Goal: Task Accomplishment & Management: Manage account settings

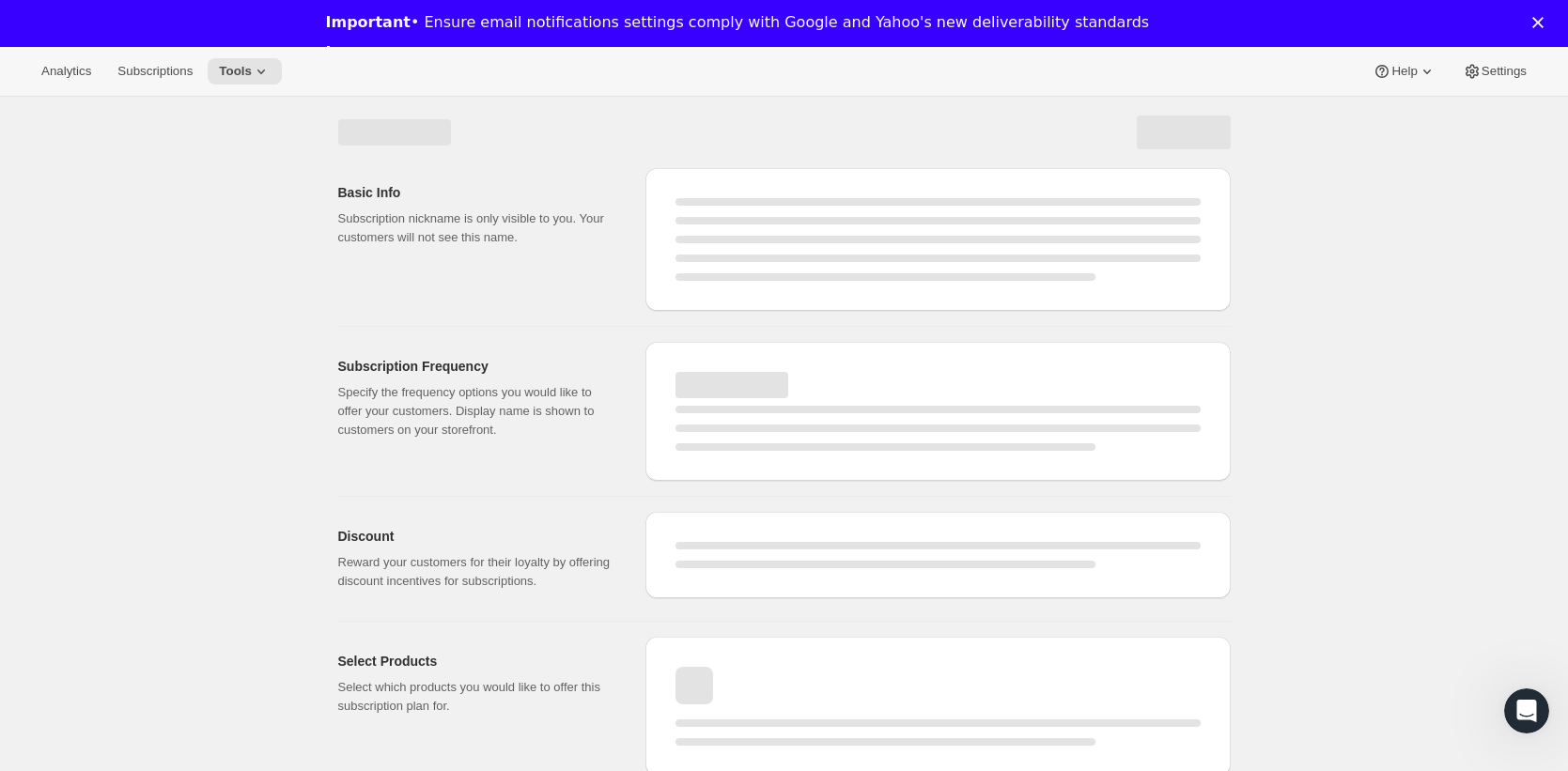
select select "WEEK"
select select "MONTH"
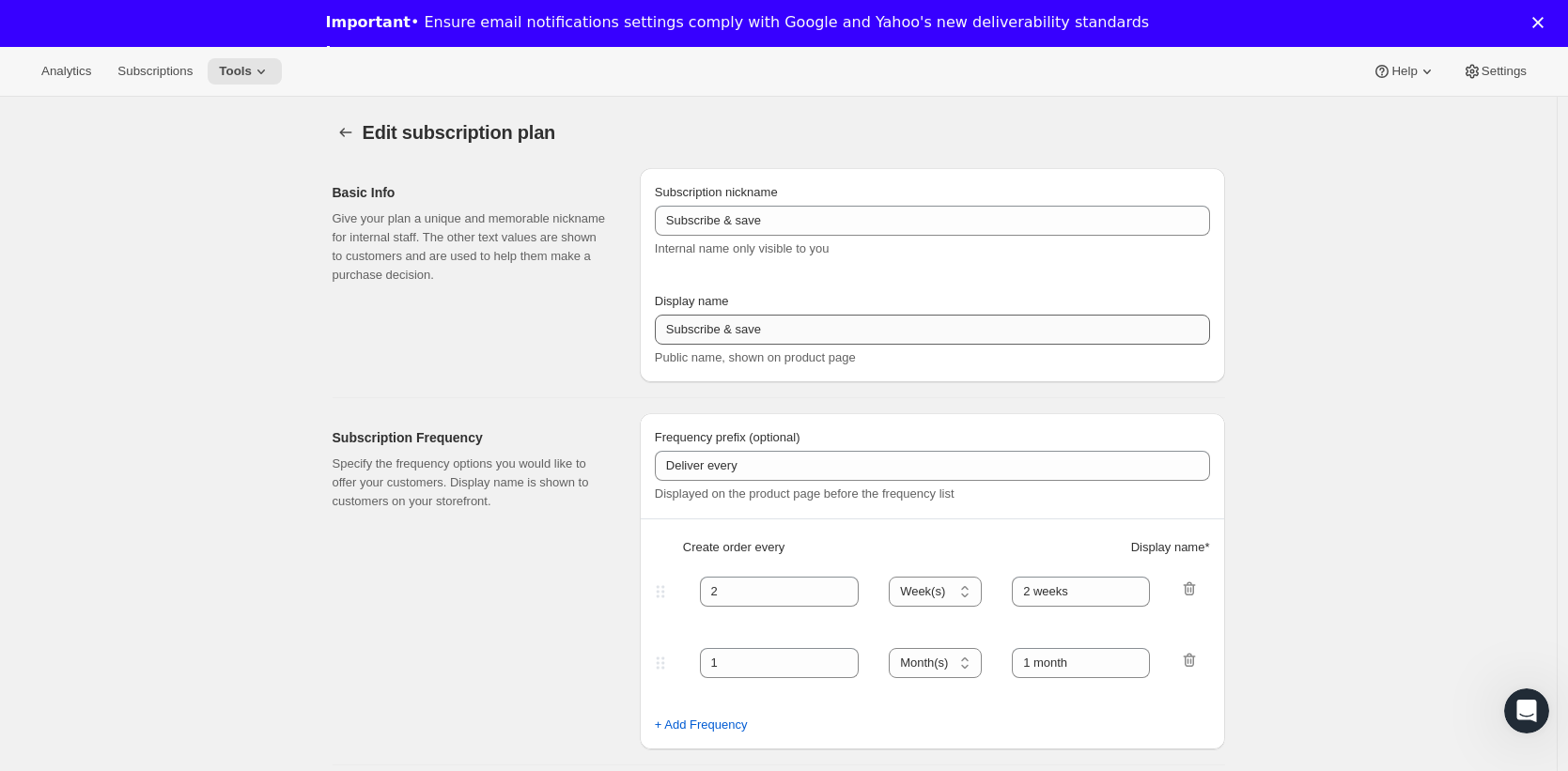
type input "YA-BO"
type input "Young Adult Book Only Subscription"
type input "1"
select select "MONTH"
type input "1-month"
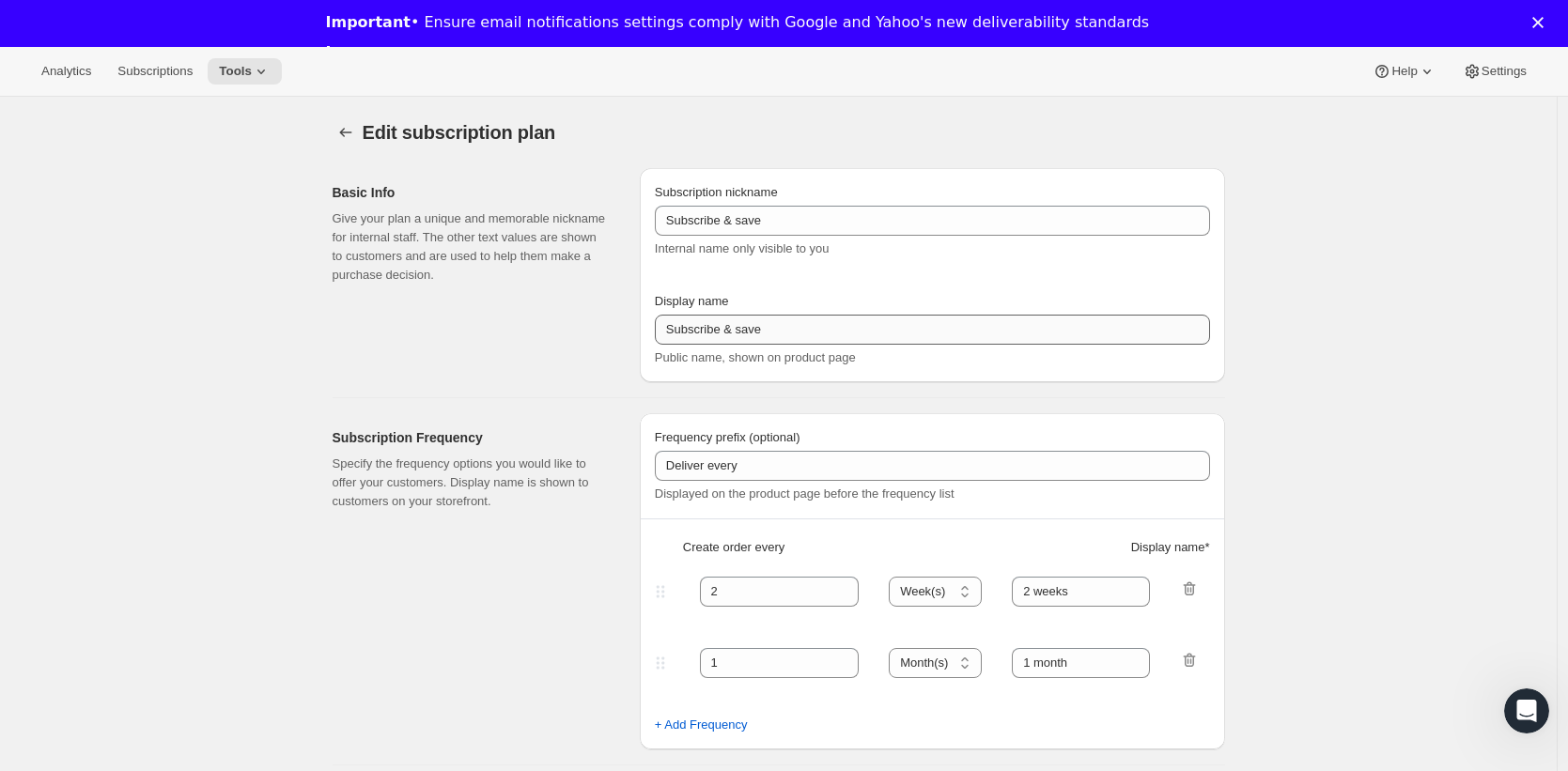
type input "3"
type input "3-Month"
select select "MONTH"
select select "FIXED_AMOUNT"
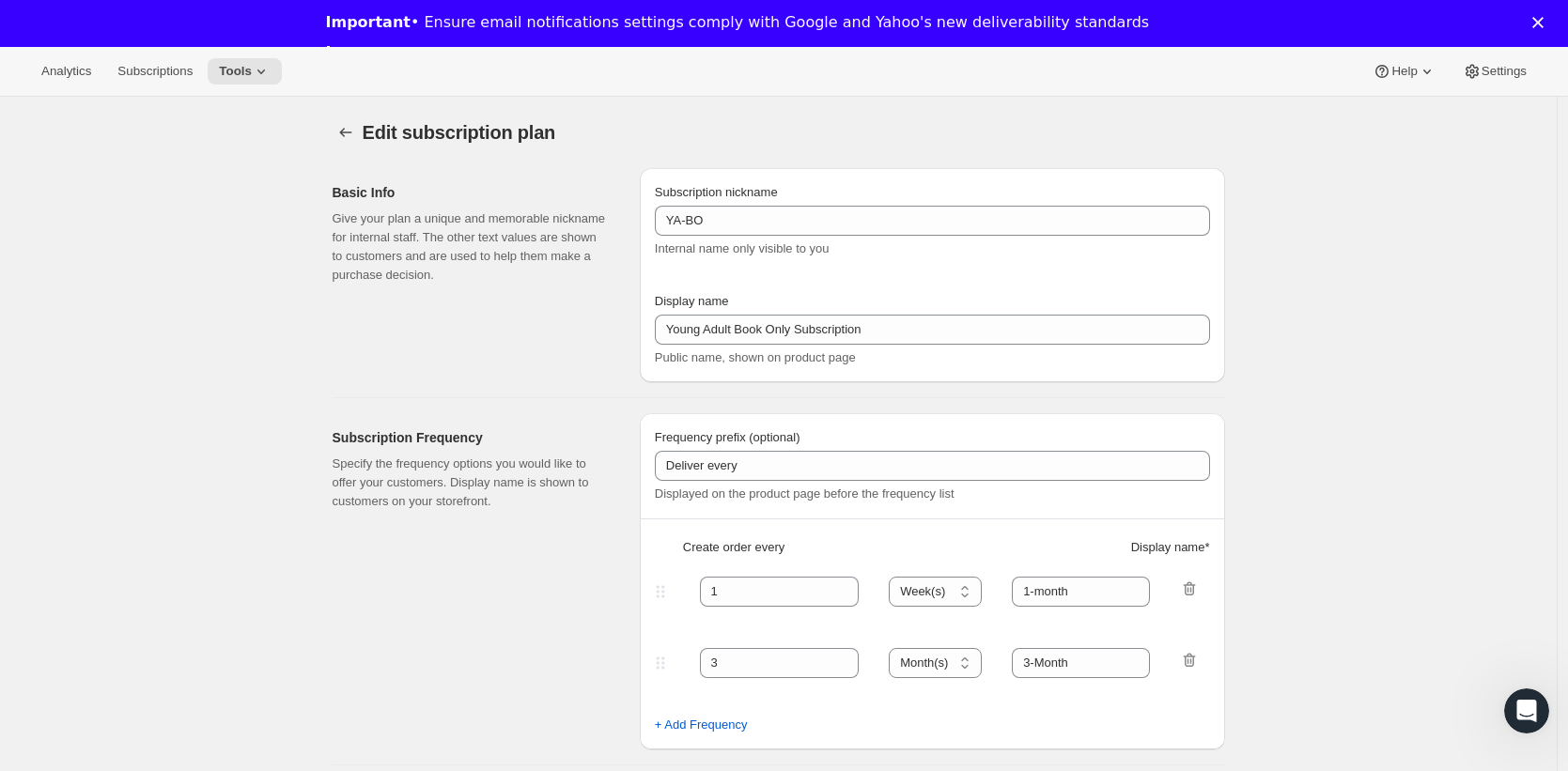
select select "FIXED_AMOUNT"
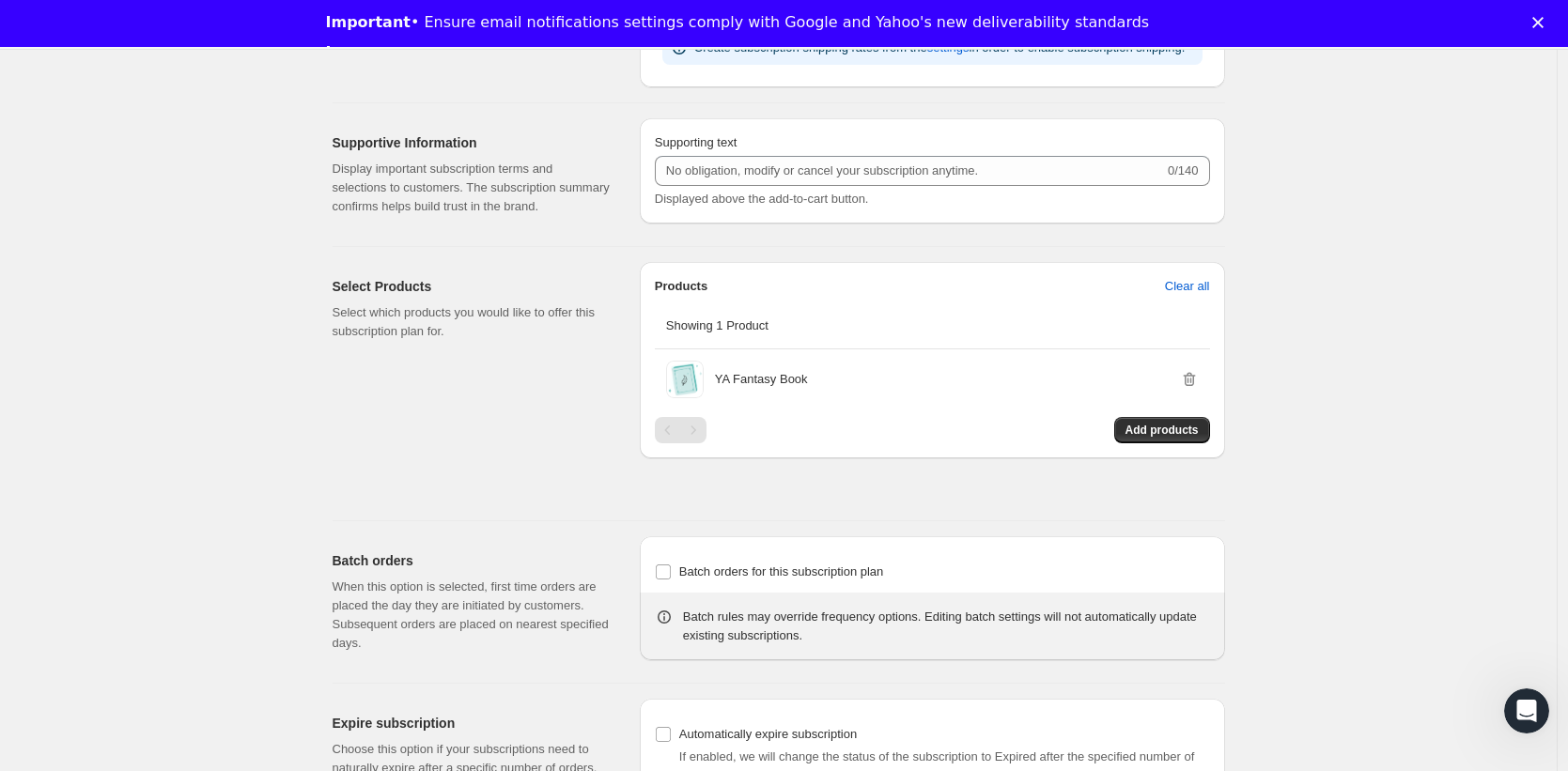
scroll to position [1540, 0]
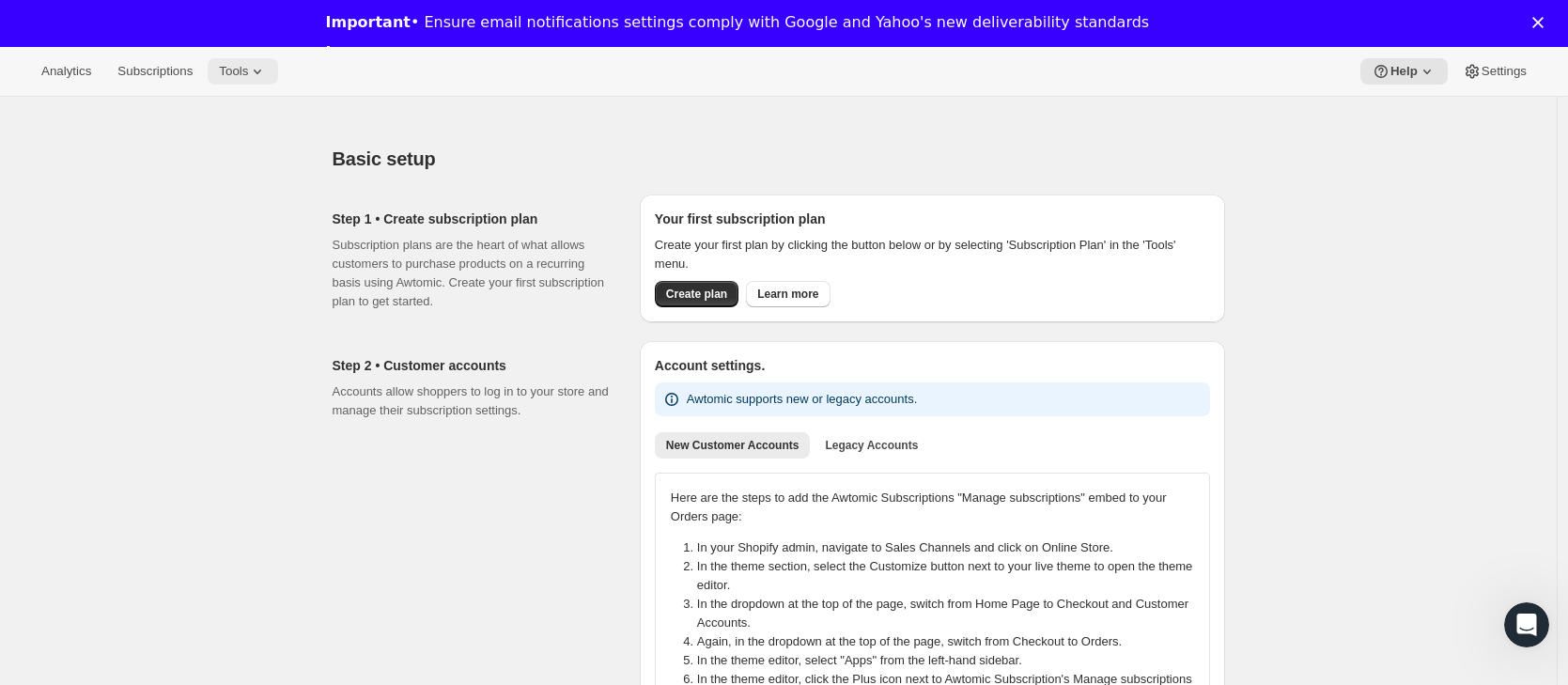
click at [242, 80] on button "Tools" at bounding box center [242, 72] width 71 height 26
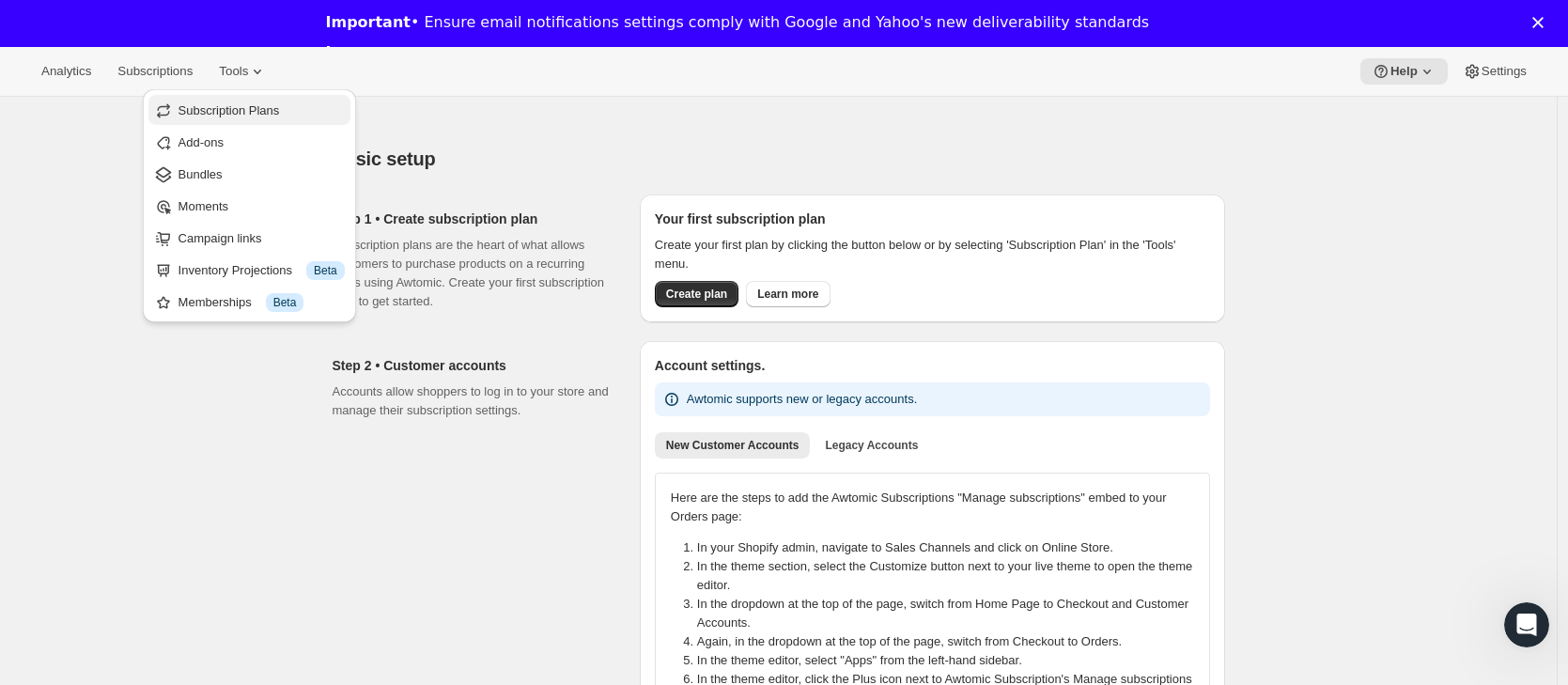
click at [279, 109] on span "Subscription Plans" at bounding box center [229, 110] width 102 height 14
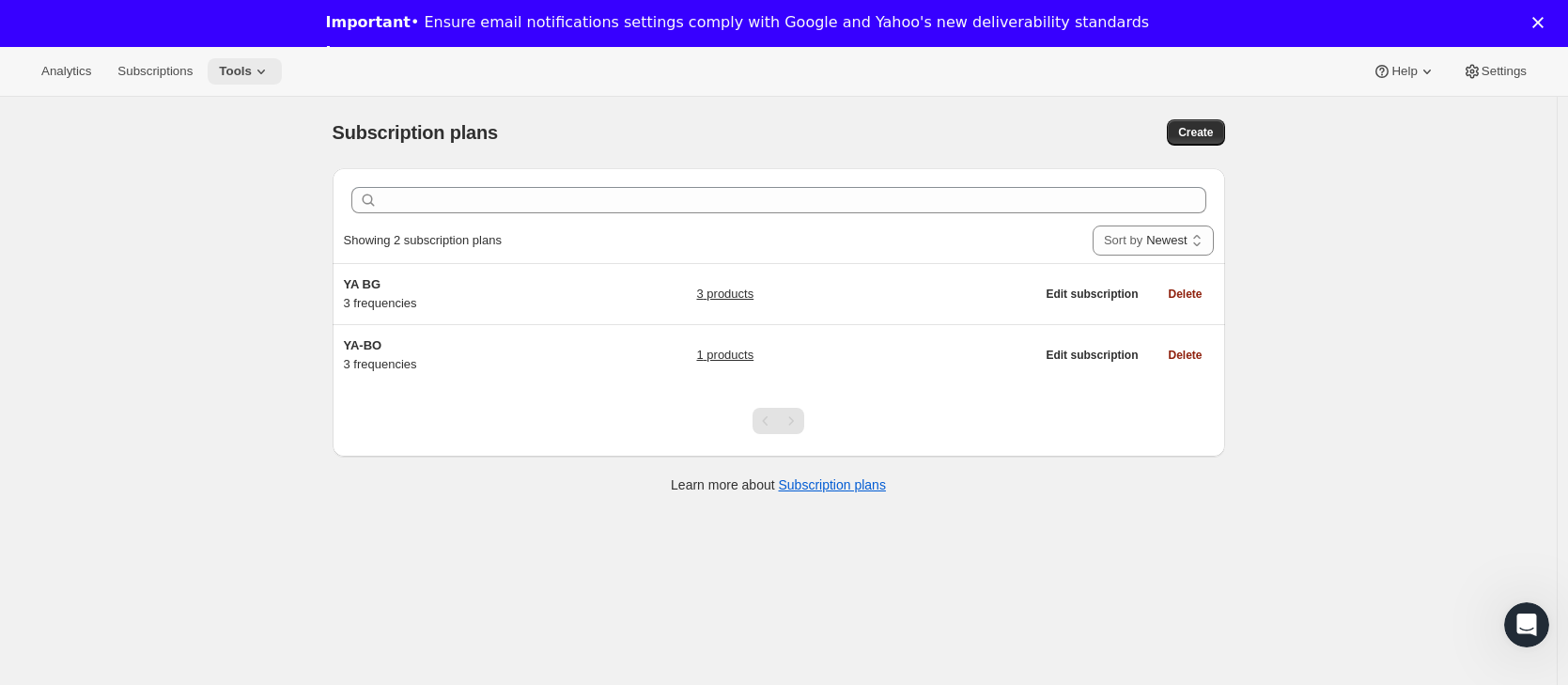
click at [271, 63] on icon at bounding box center [261, 72] width 19 height 19
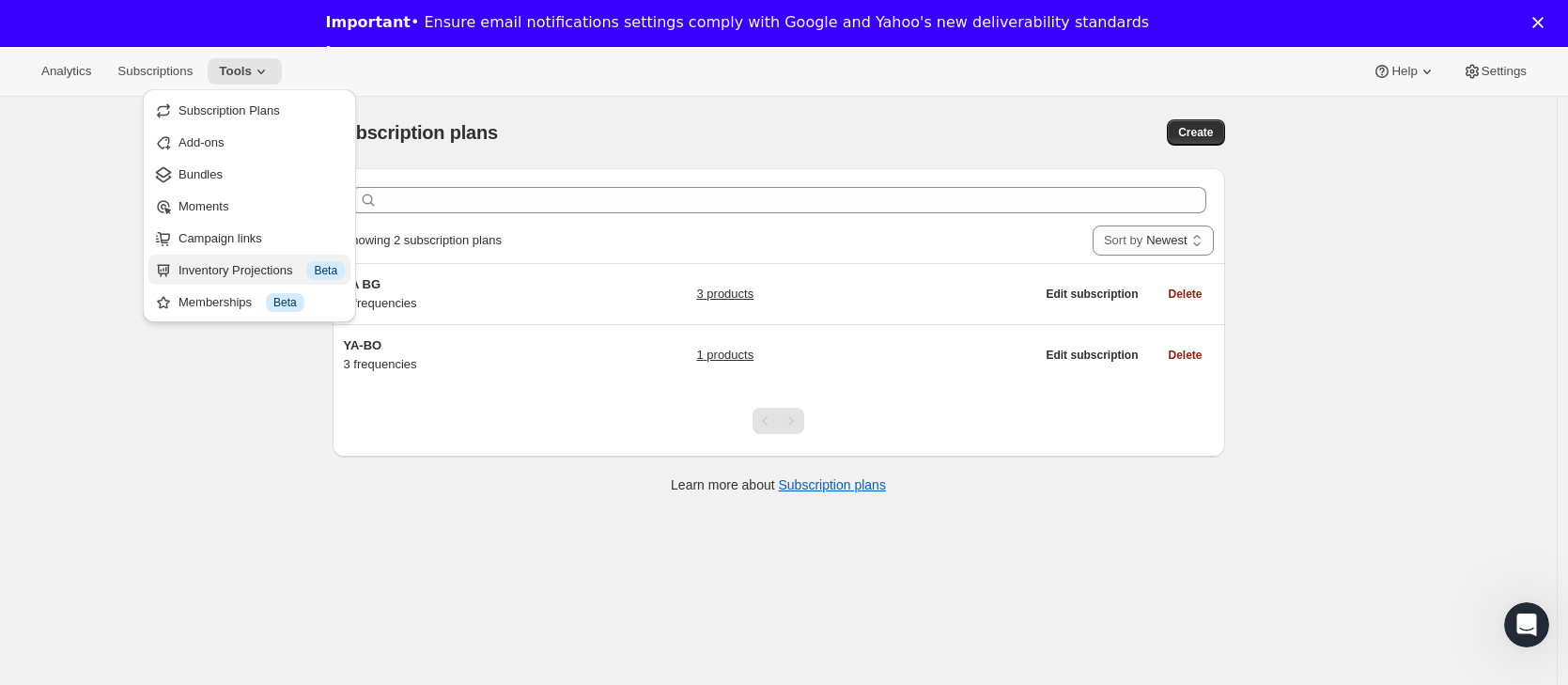
drag, startPoint x: 265, startPoint y: 138, endPoint x: 283, endPoint y: 270, distance: 133.2
click at [282, 270] on ul "Subscription Plans Add-ons Bundles Moments Campaign links Inventory Projections…" at bounding box center [249, 206] width 202 height 222
click at [296, 266] on div "Inventory Projections Info Beta" at bounding box center [261, 271] width 166 height 19
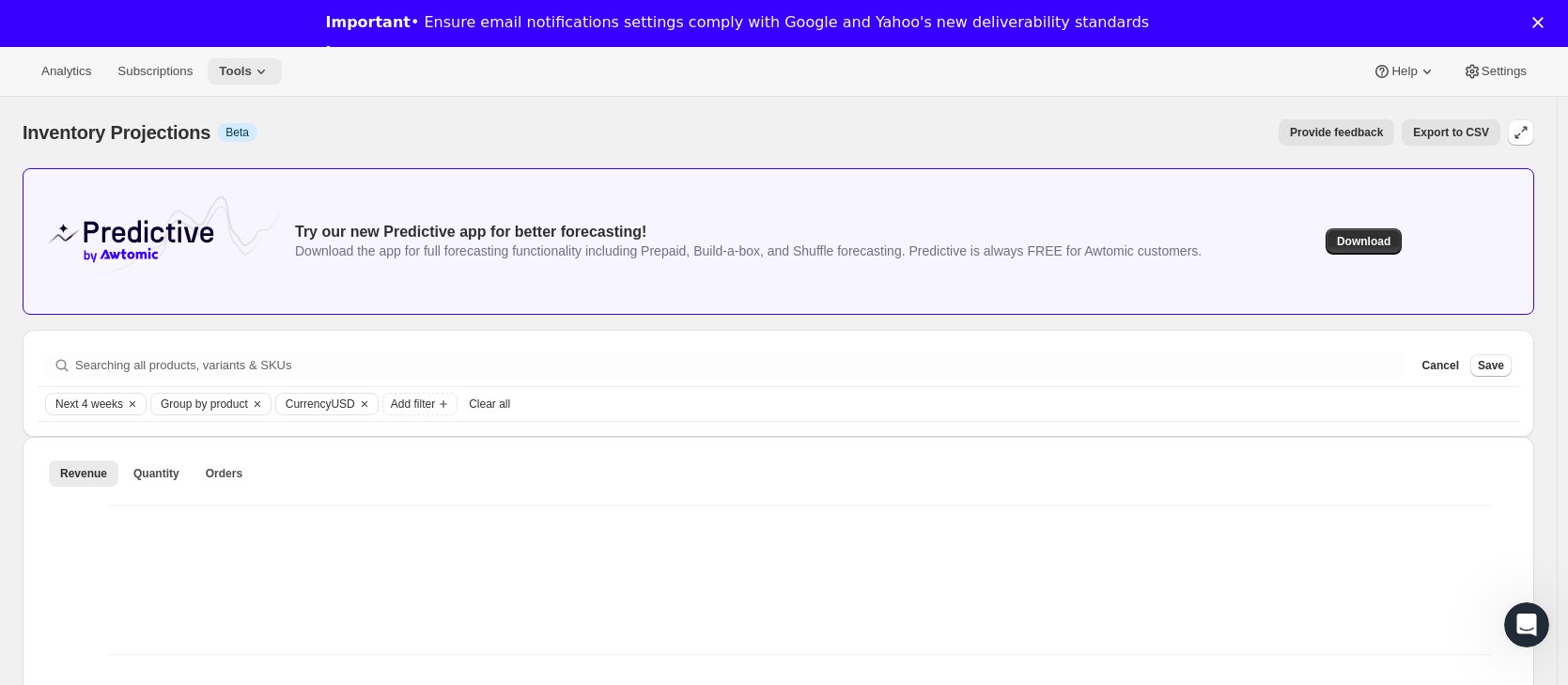
click at [254, 81] on button "Tools" at bounding box center [244, 72] width 75 height 26
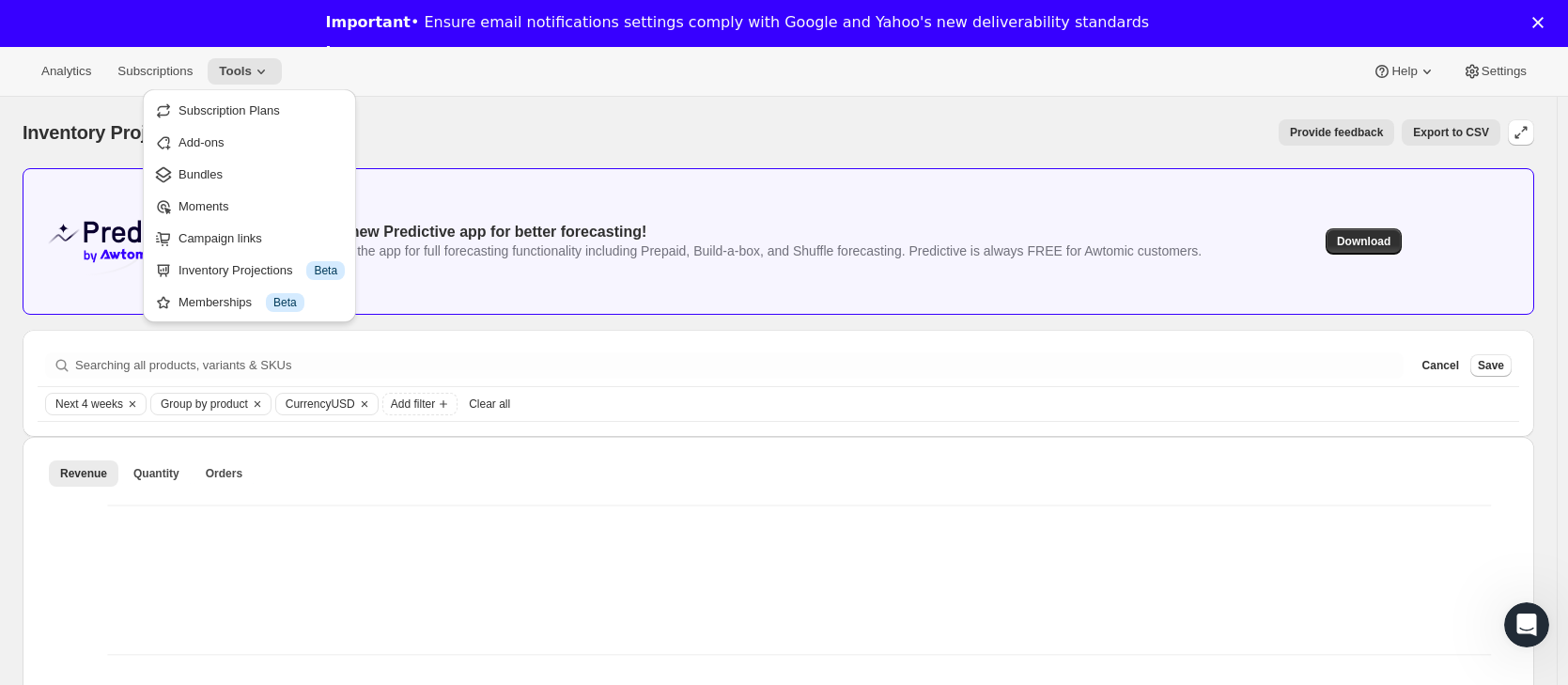
click at [194, 278] on div "Inventory Projections Info Beta" at bounding box center [261, 271] width 166 height 19
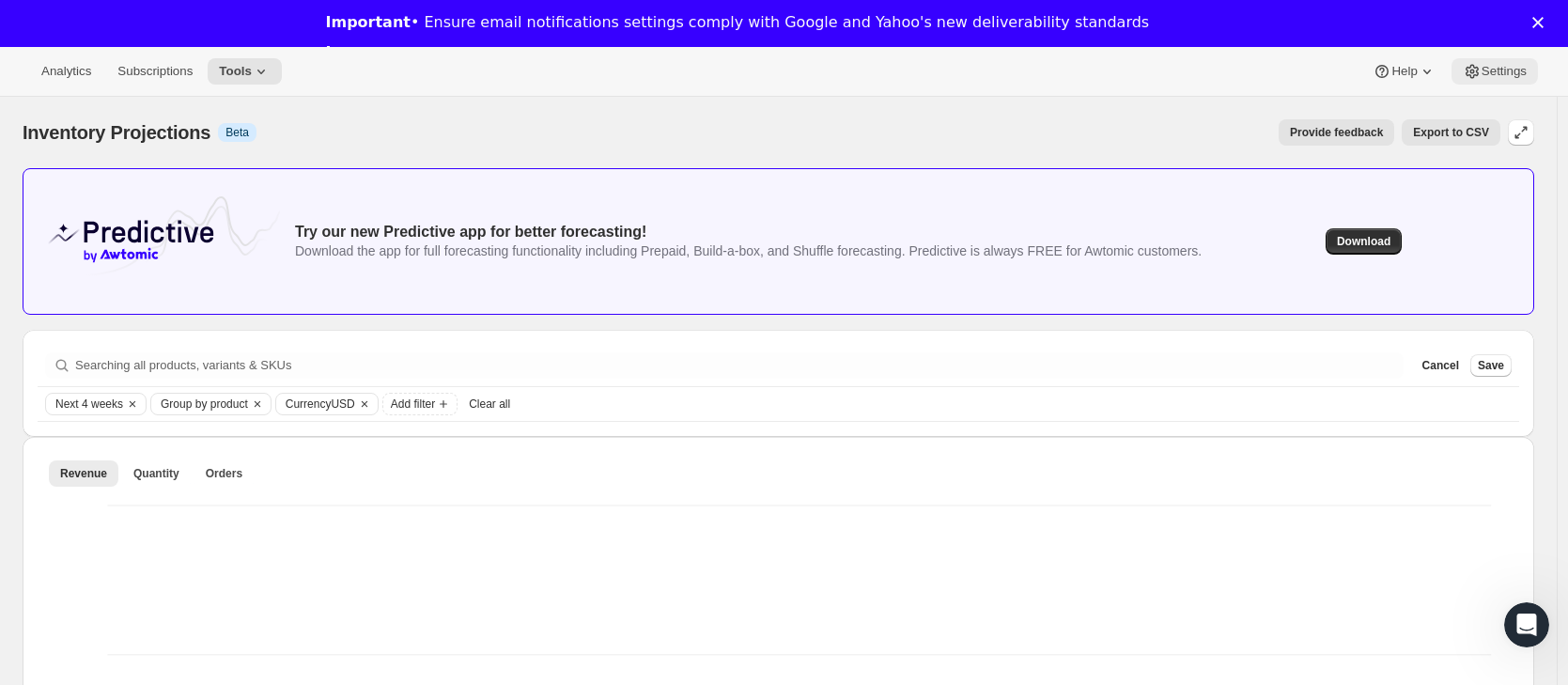
click at [1526, 60] on button "Settings" at bounding box center [1494, 72] width 87 height 26
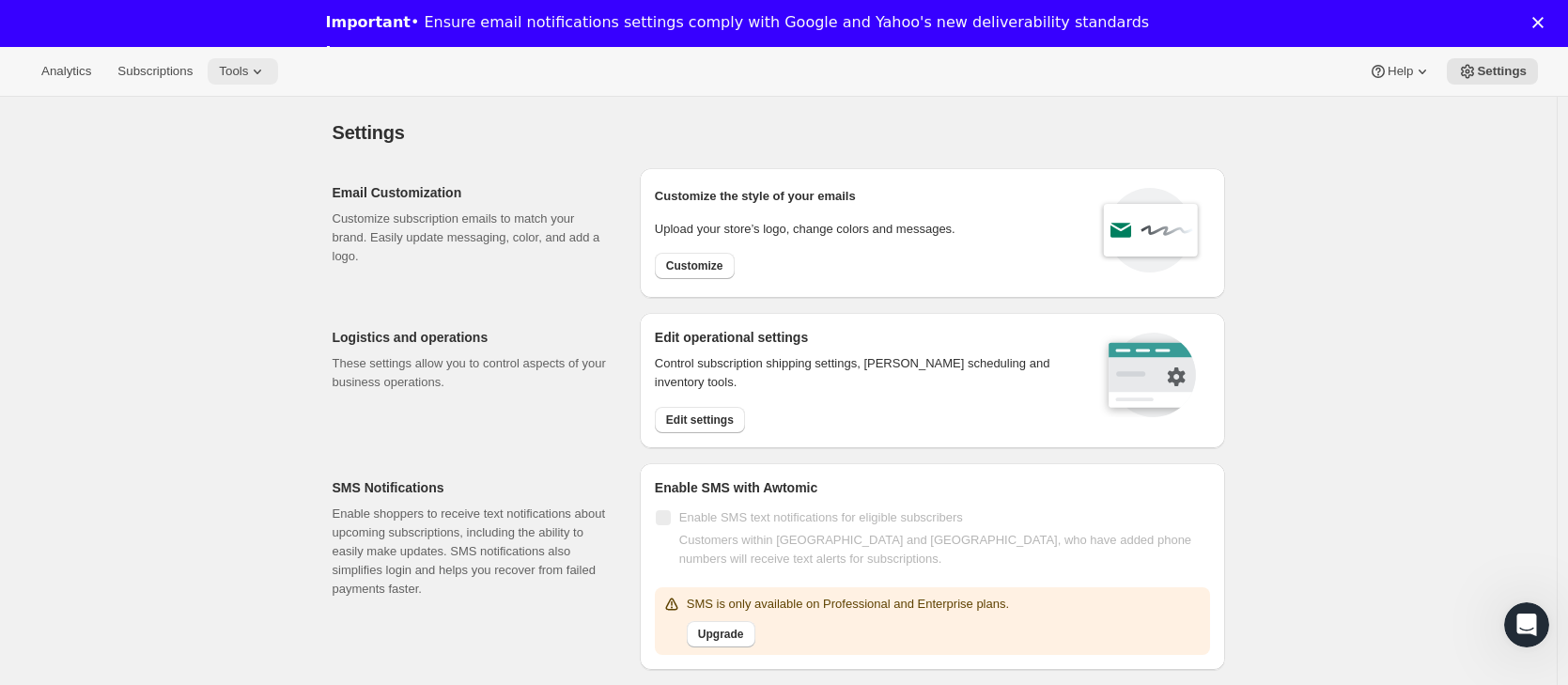
click at [267, 77] on icon at bounding box center [258, 72] width 19 height 19
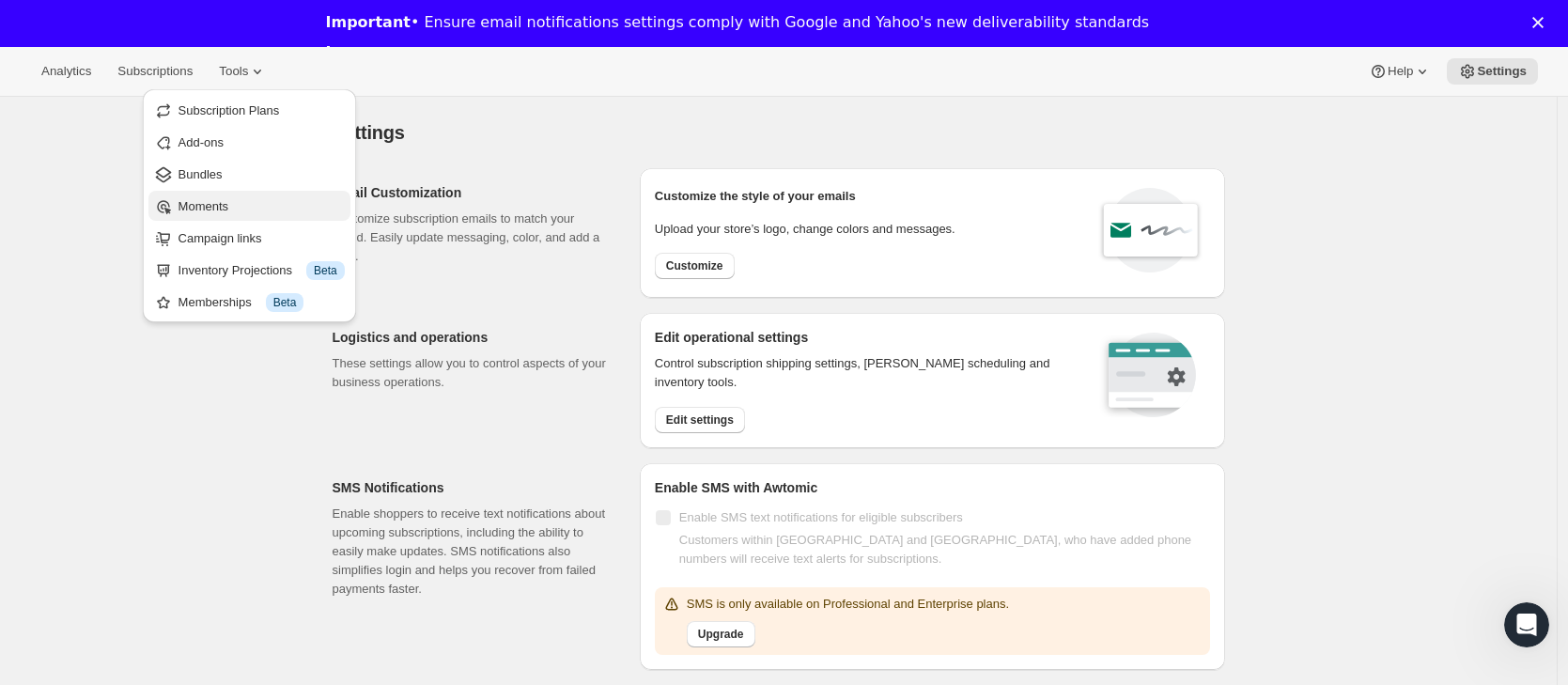
click at [250, 202] on span "Moments" at bounding box center [261, 207] width 166 height 19
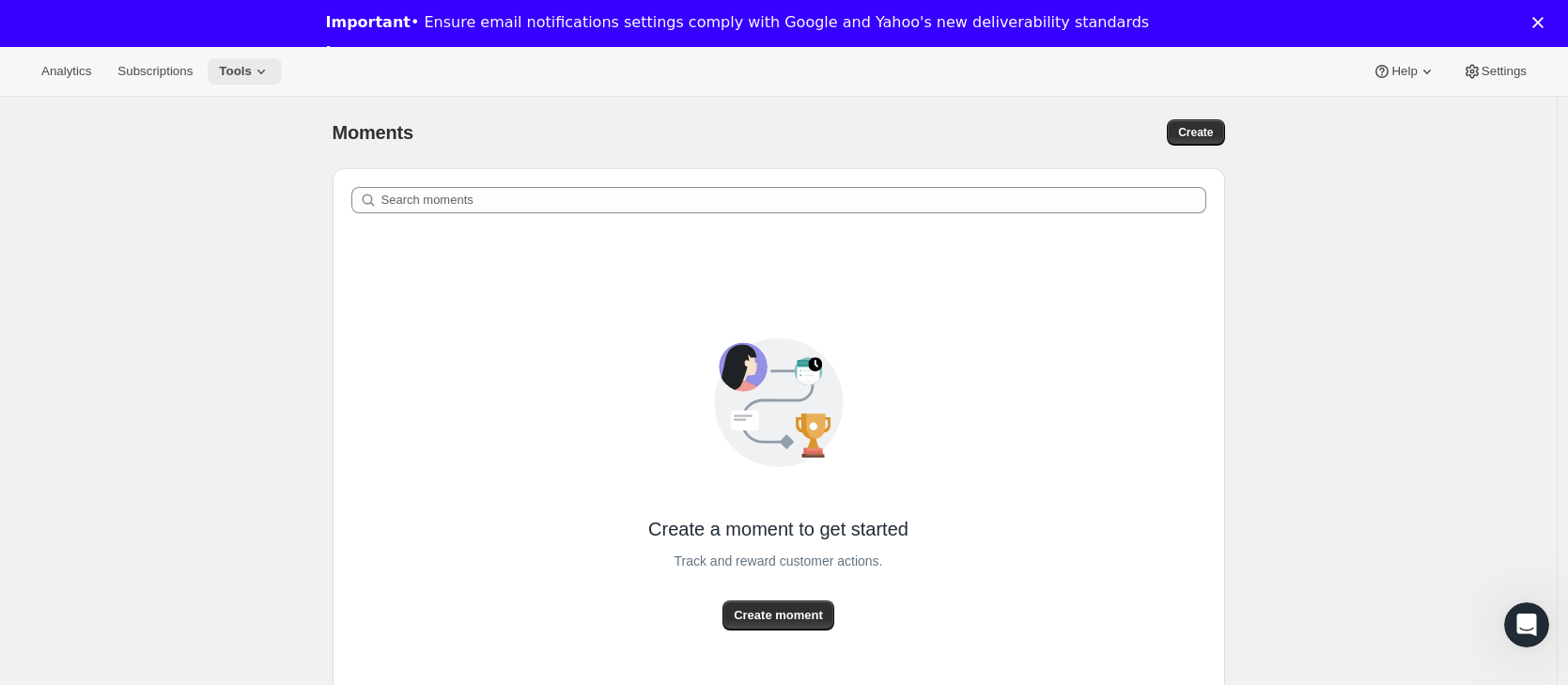
click at [262, 76] on icon at bounding box center [261, 72] width 19 height 19
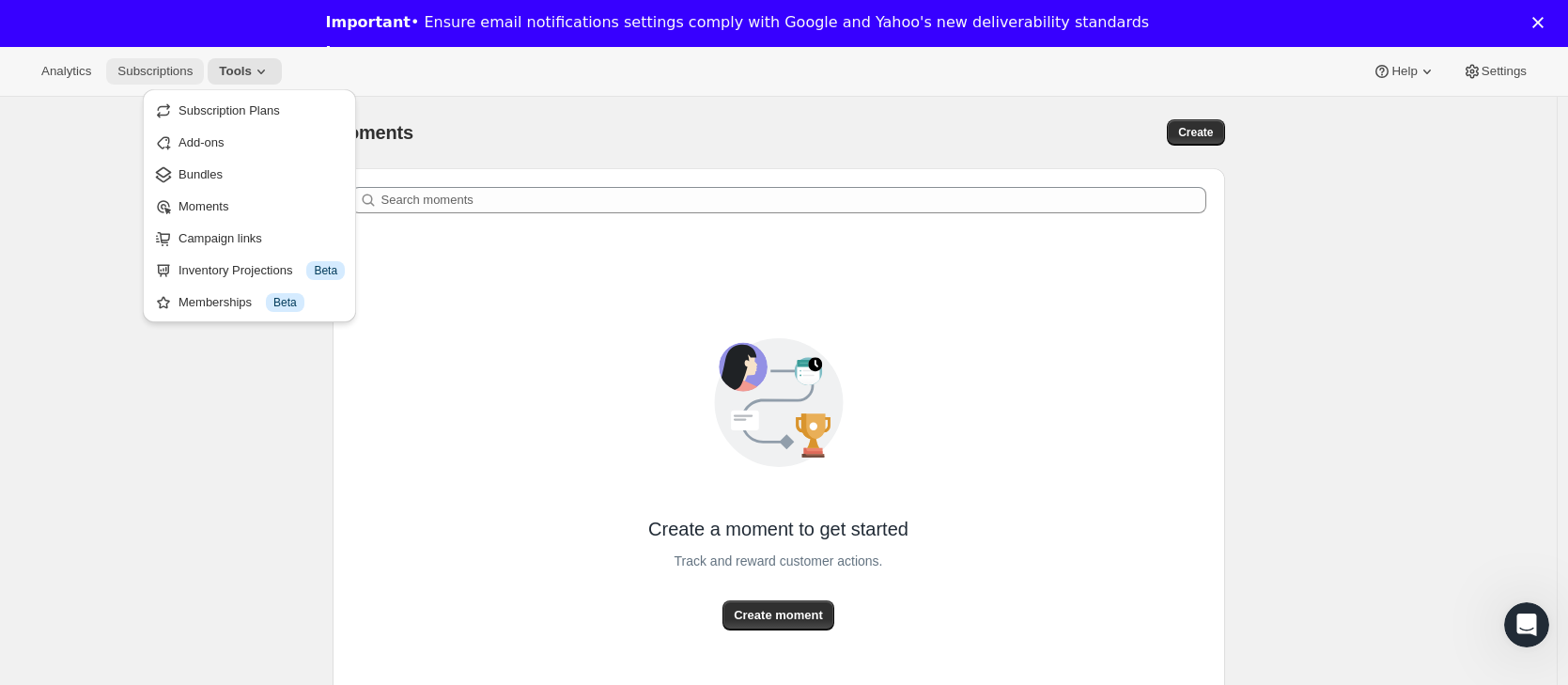
click at [150, 72] on span "Subscriptions" at bounding box center [155, 72] width 75 height 15
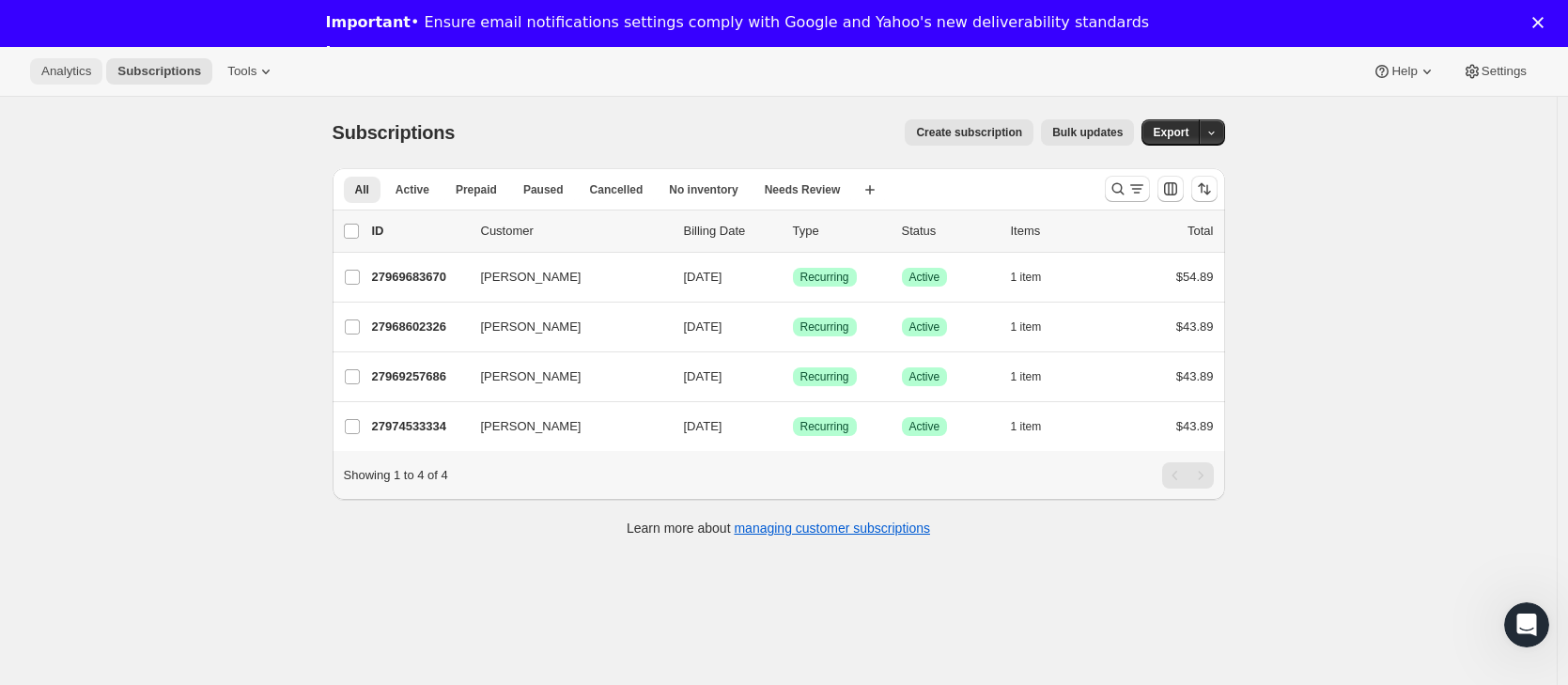
click at [64, 65] on span "Analytics" at bounding box center [66, 72] width 50 height 15
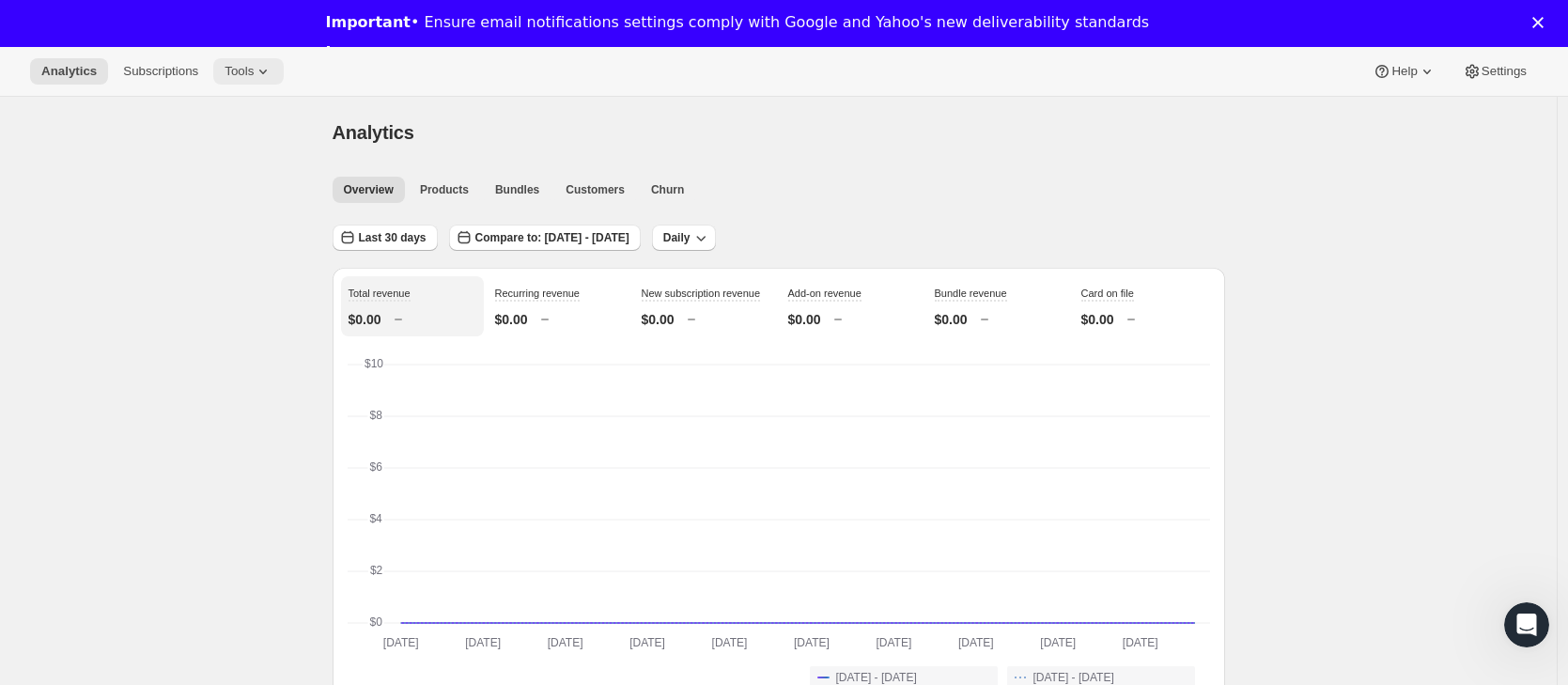
click at [254, 74] on span "Tools" at bounding box center [239, 72] width 29 height 15
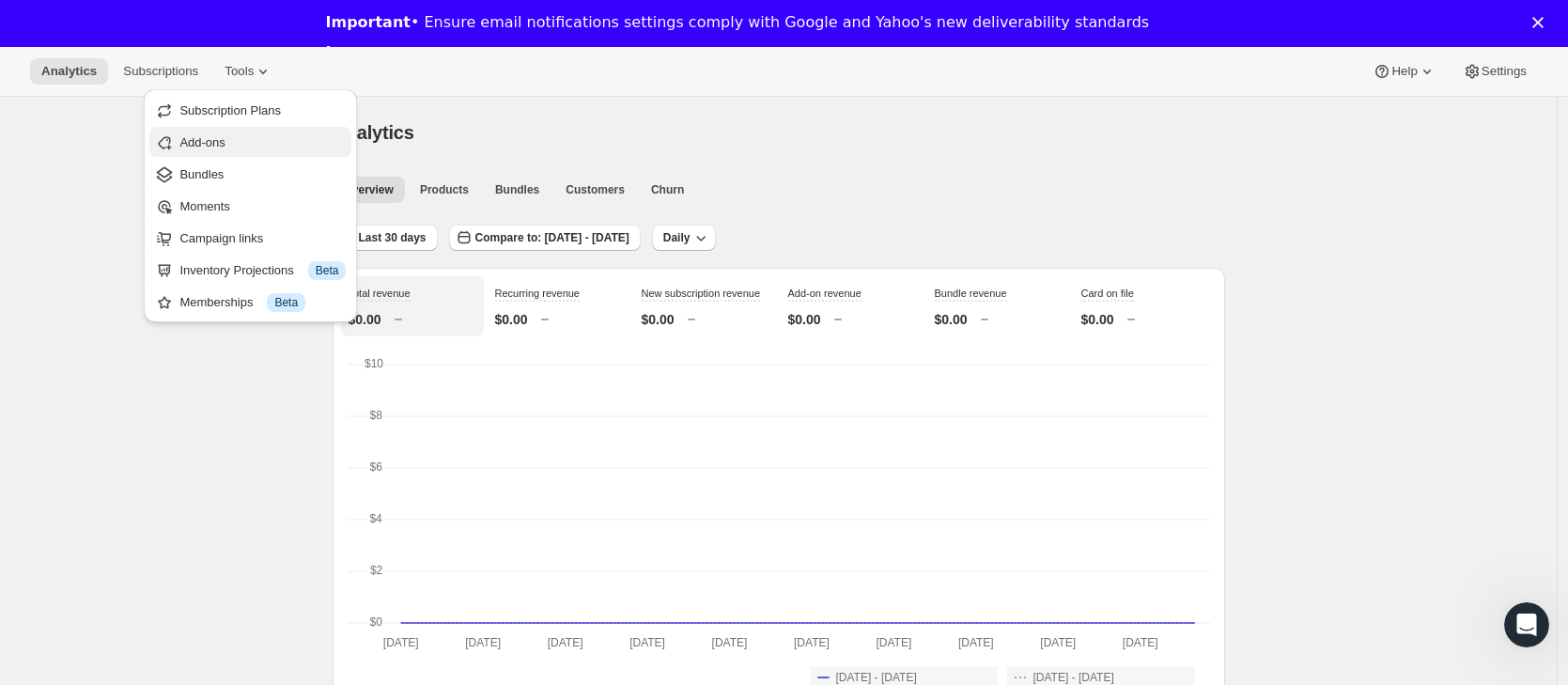
click at [288, 155] on button "Add-ons" at bounding box center [250, 142] width 202 height 30
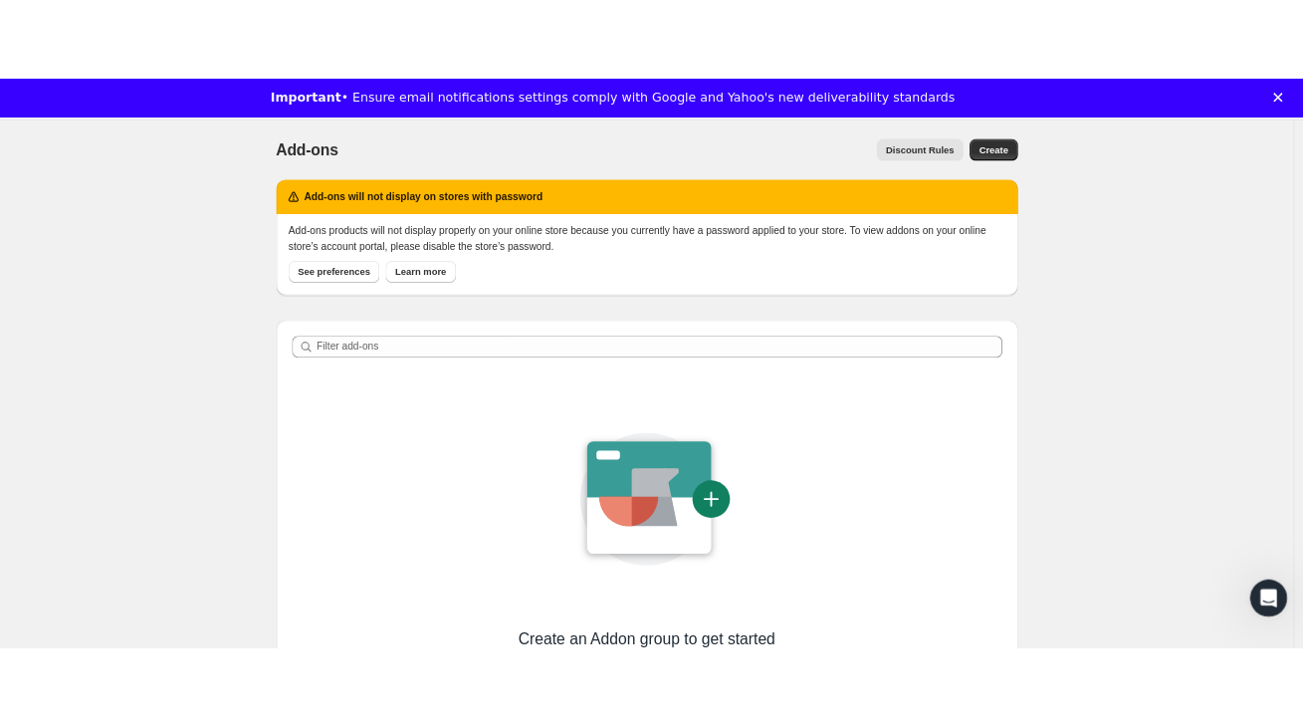
scroll to position [36, 0]
